Goal: Information Seeking & Learning: Learn about a topic

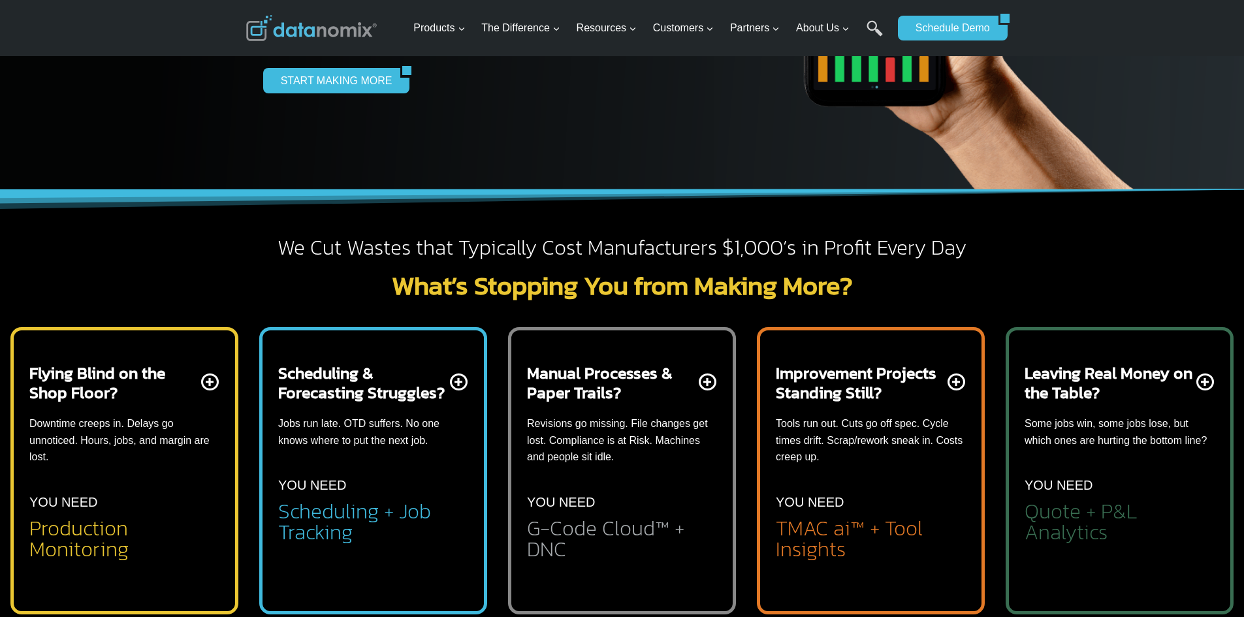
click at [1151, 425] on p "Some jobs win, some jobs lose, but which ones are hurting the bottom line?" at bounding box center [1120, 431] width 190 height 33
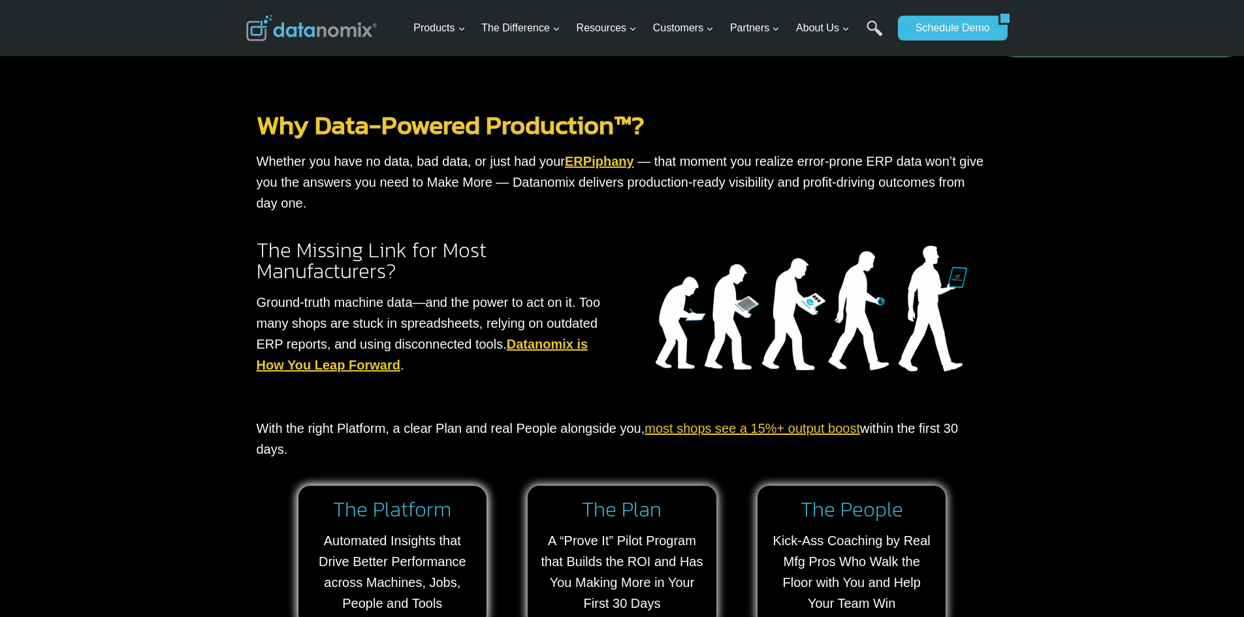
scroll to position [1176, 0]
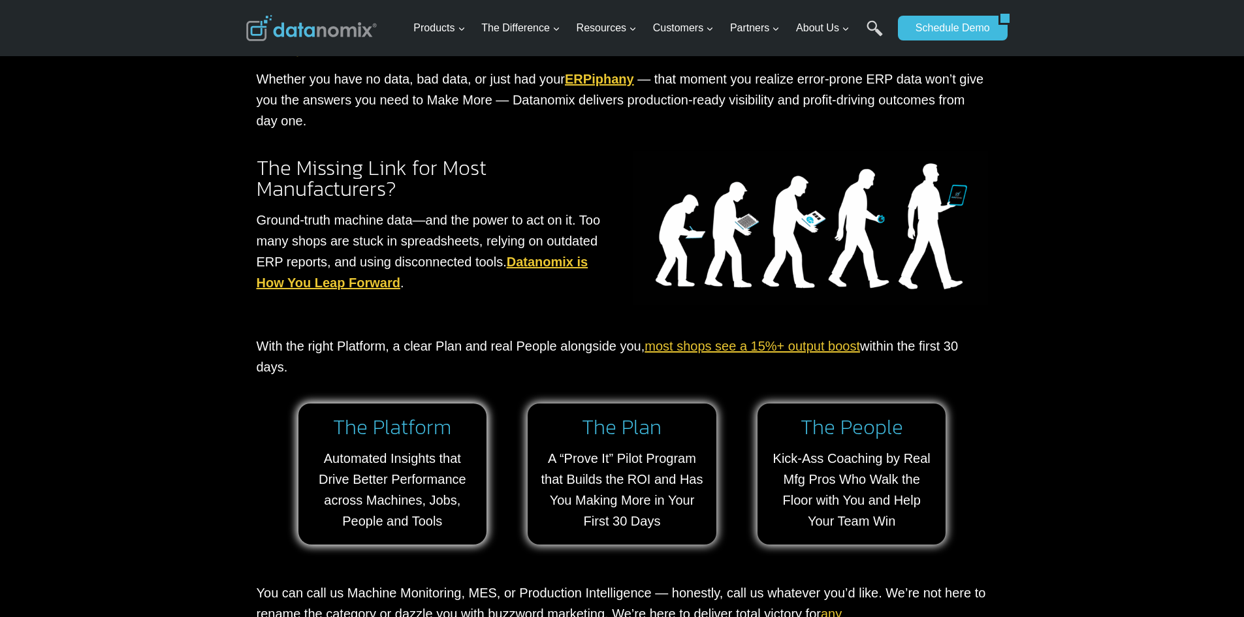
click at [683, 348] on link "most shops see a 15%+ output boost" at bounding box center [753, 346] width 216 height 14
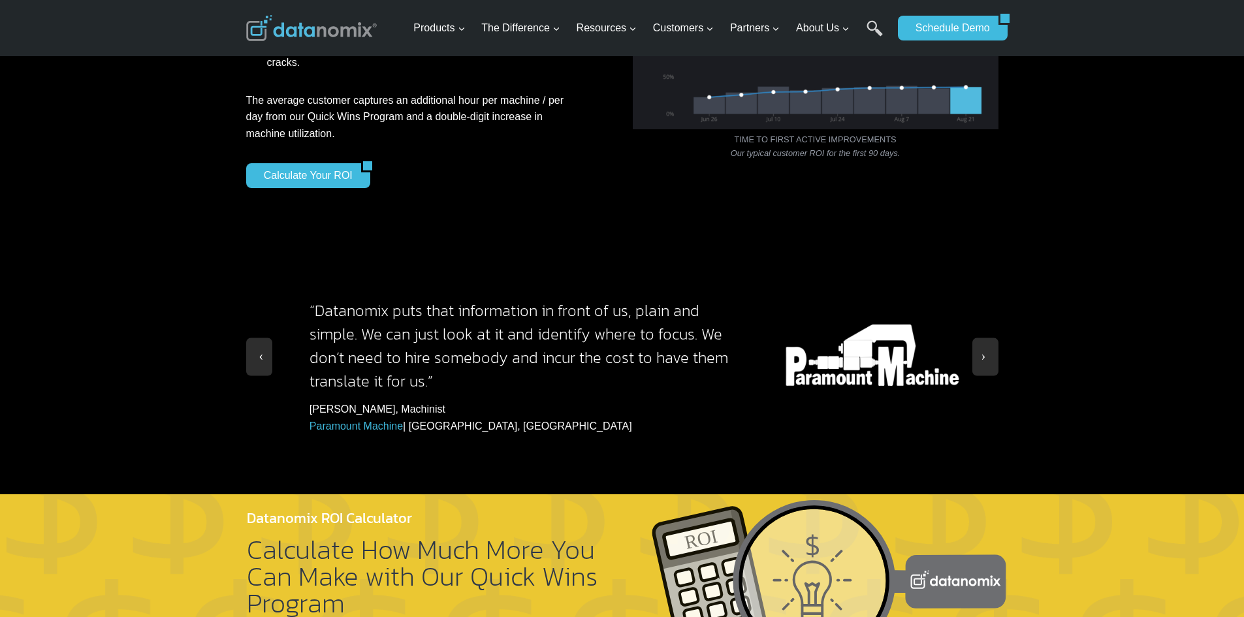
scroll to position [1176, 0]
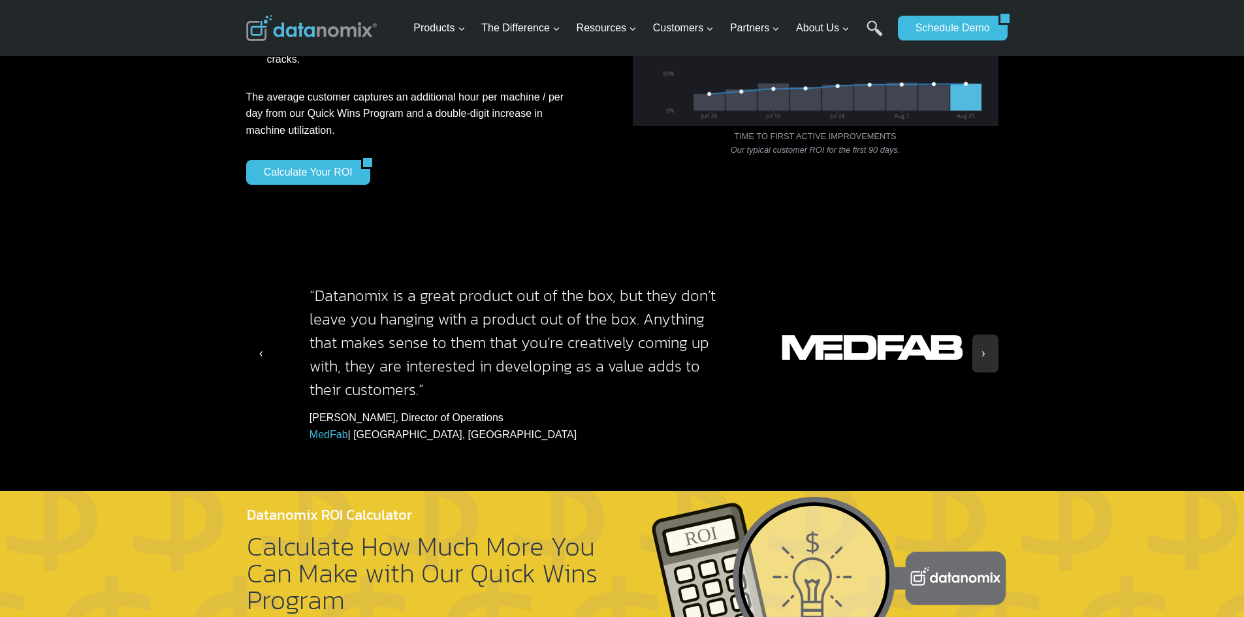
click at [251, 344] on button at bounding box center [259, 353] width 26 height 39
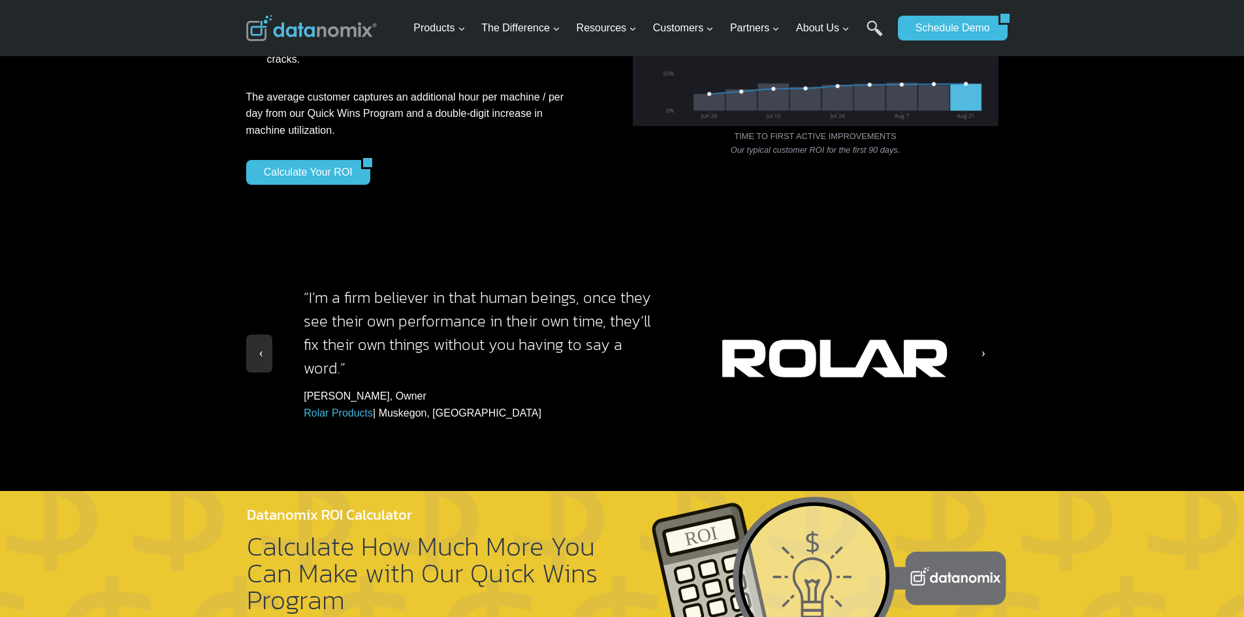
click at [980, 353] on button at bounding box center [986, 353] width 26 height 39
